Goal: Entertainment & Leisure: Consume media (video, audio)

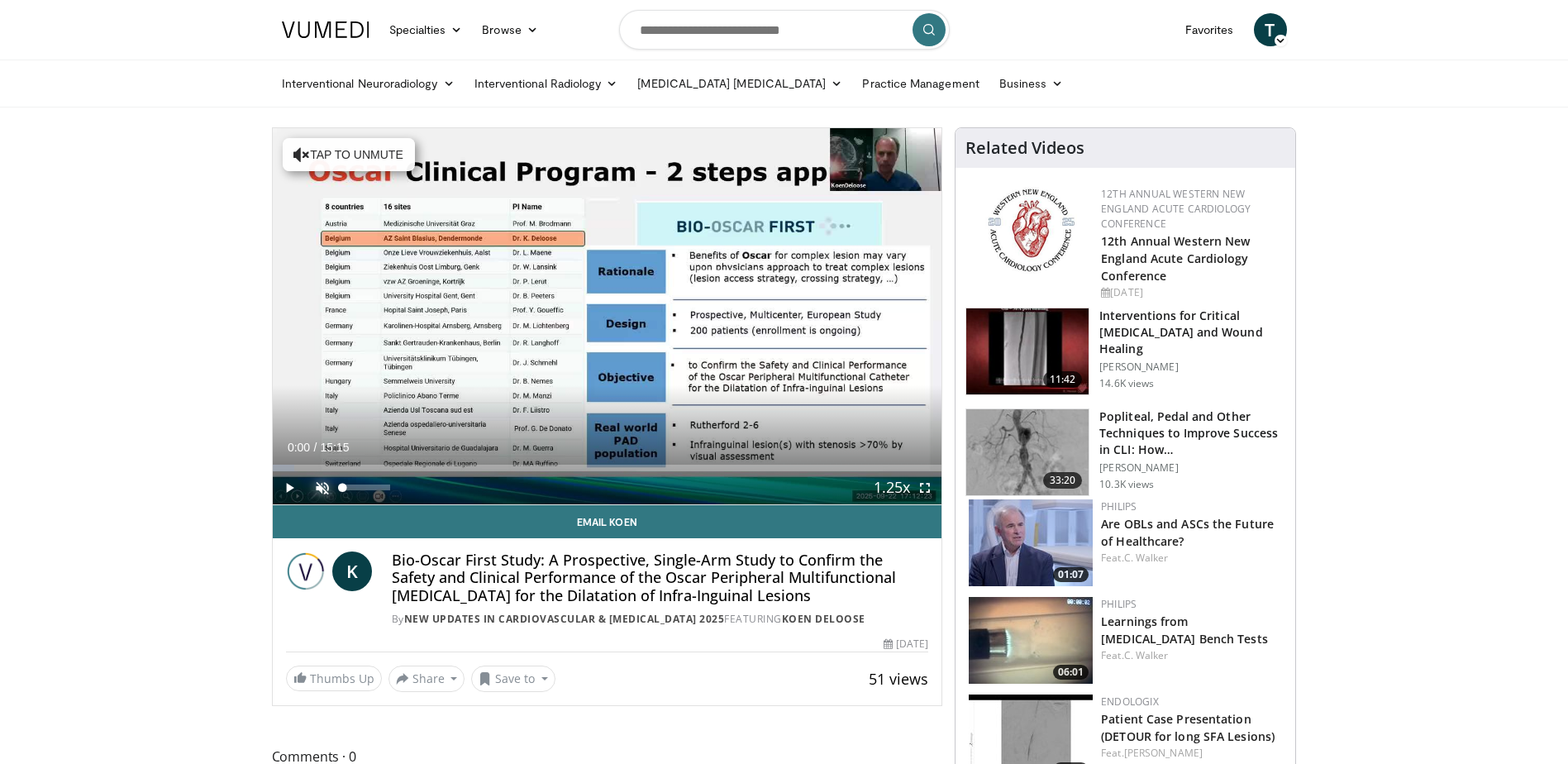
click at [323, 490] on span "Video Player" at bounding box center [322, 488] width 33 height 33
click at [356, 490] on div "Volume Level" at bounding box center [366, 487] width 47 height 6
click at [279, 486] on span "Video Player" at bounding box center [289, 488] width 33 height 33
drag, startPoint x: 365, startPoint y: 490, endPoint x: 378, endPoint y: 490, distance: 13.0
click at [378, 490] on div "74%" at bounding box center [366, 487] width 47 height 6
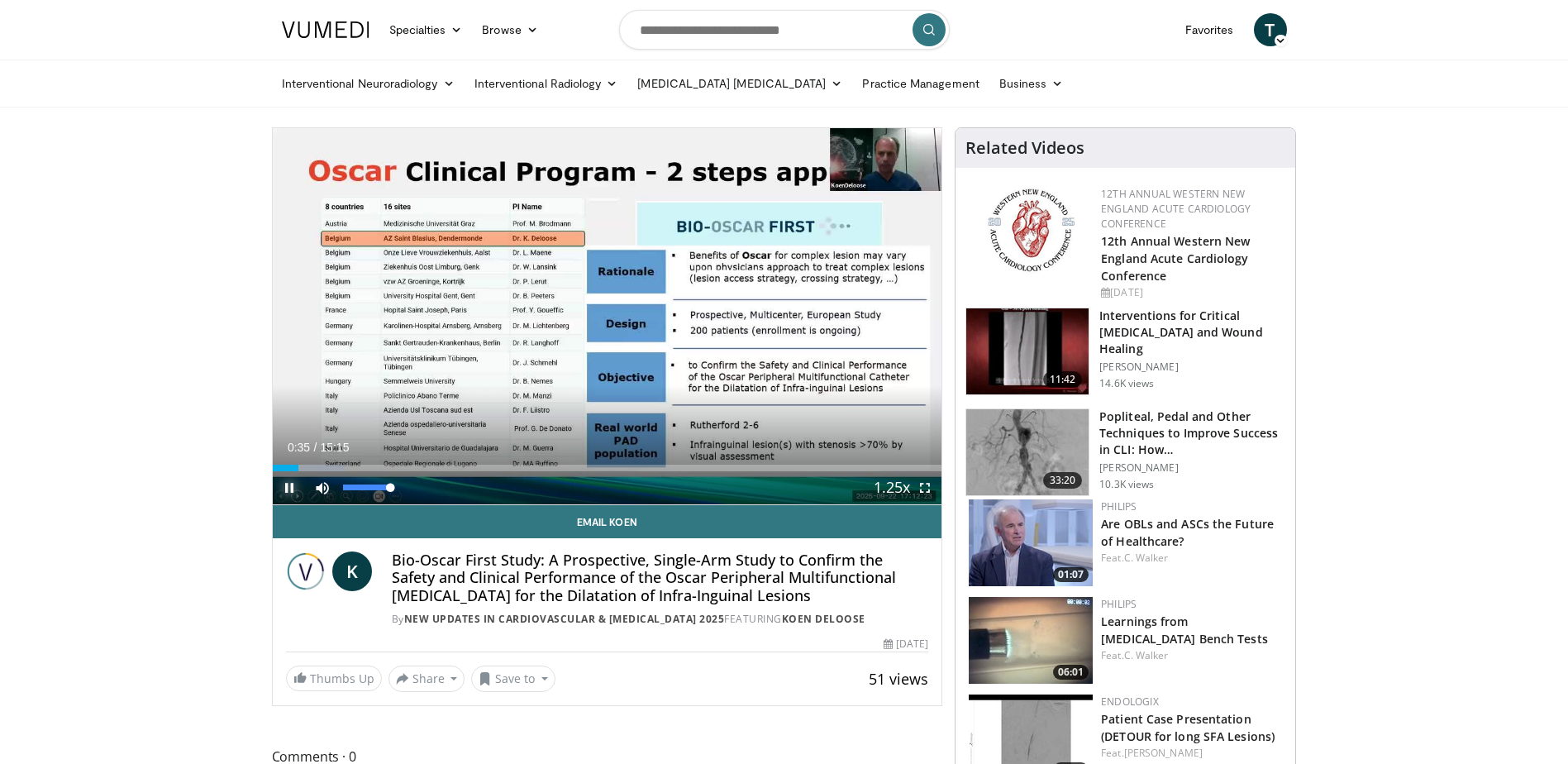
drag, startPoint x: 380, startPoint y: 482, endPoint x: 418, endPoint y: 486, distance: 38.2
click at [418, 486] on div "Mute 100%" at bounding box center [363, 488] width 116 height 33
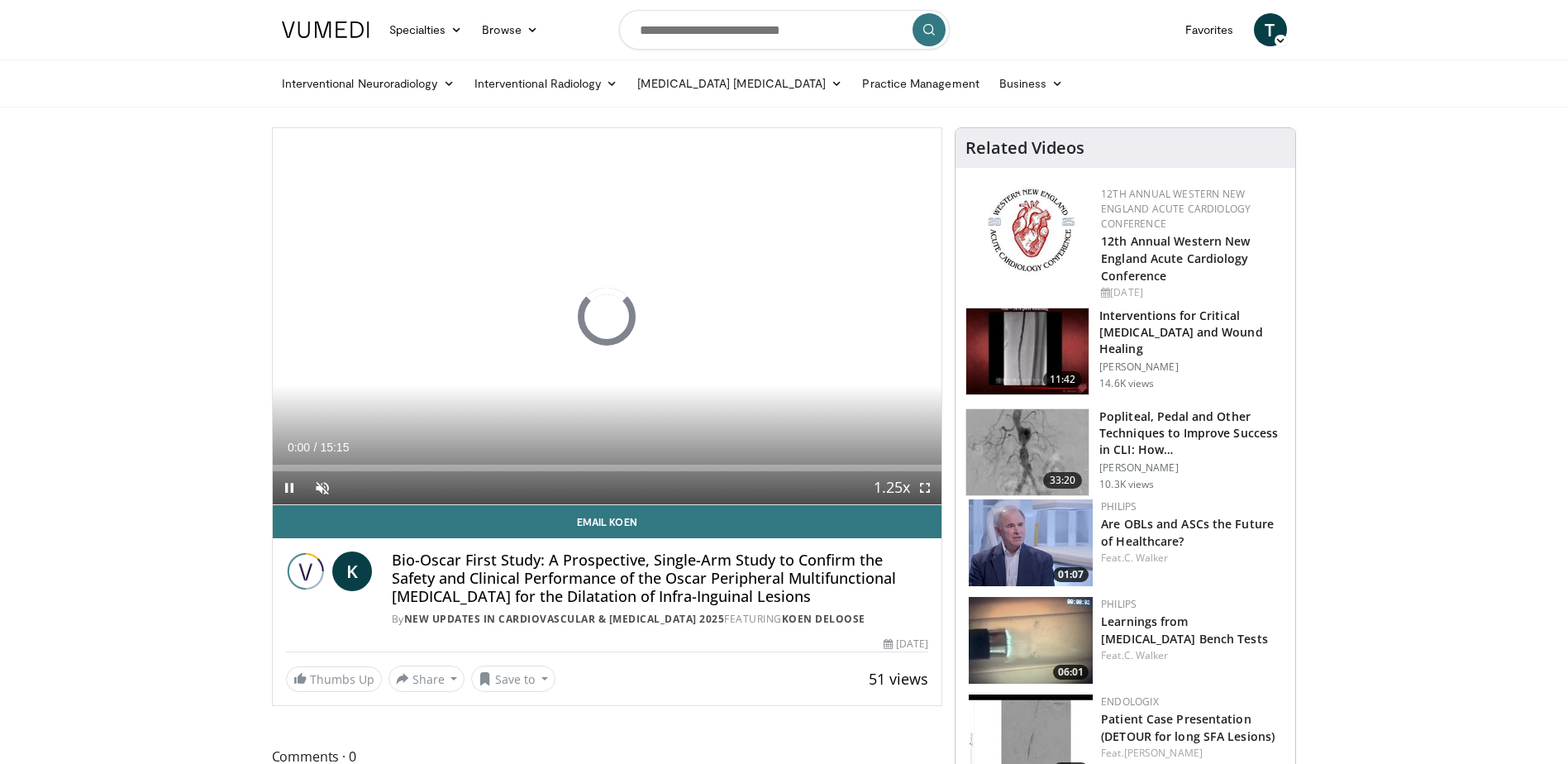
click at [282, 492] on span "Video Player" at bounding box center [289, 488] width 33 height 33
